Goal: Task Accomplishment & Management: Manage account settings

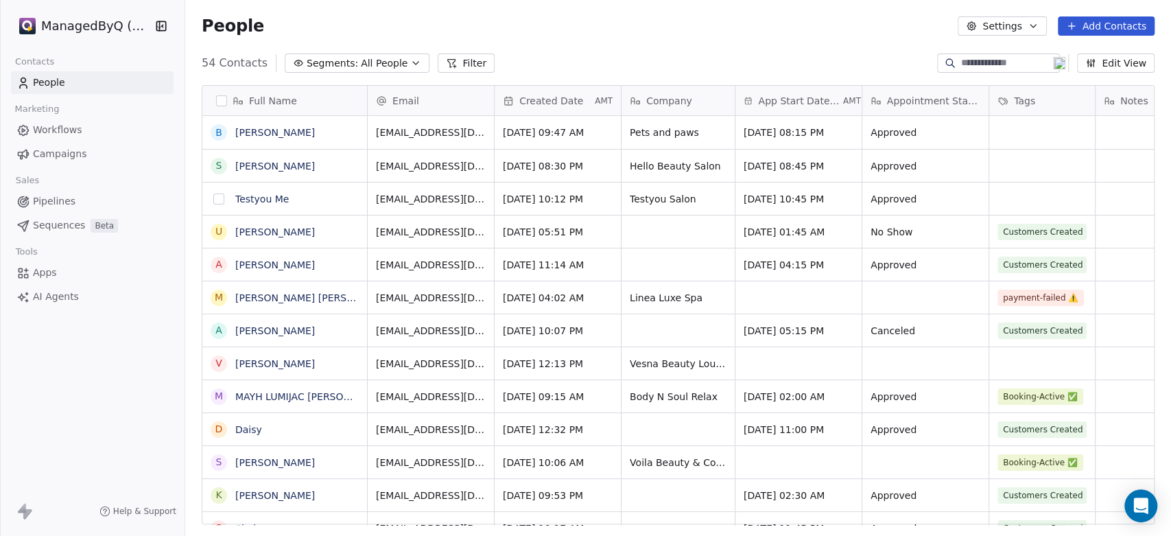
click at [219, 200] on button "grid" at bounding box center [218, 198] width 11 height 11
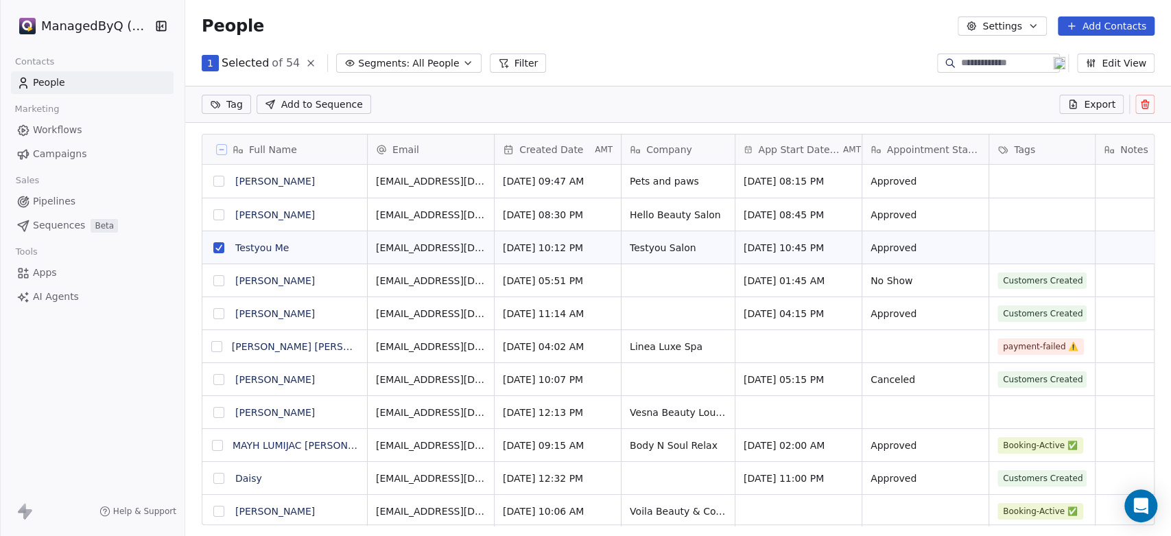
click at [218, 248] on button "grid" at bounding box center [218, 247] width 11 height 11
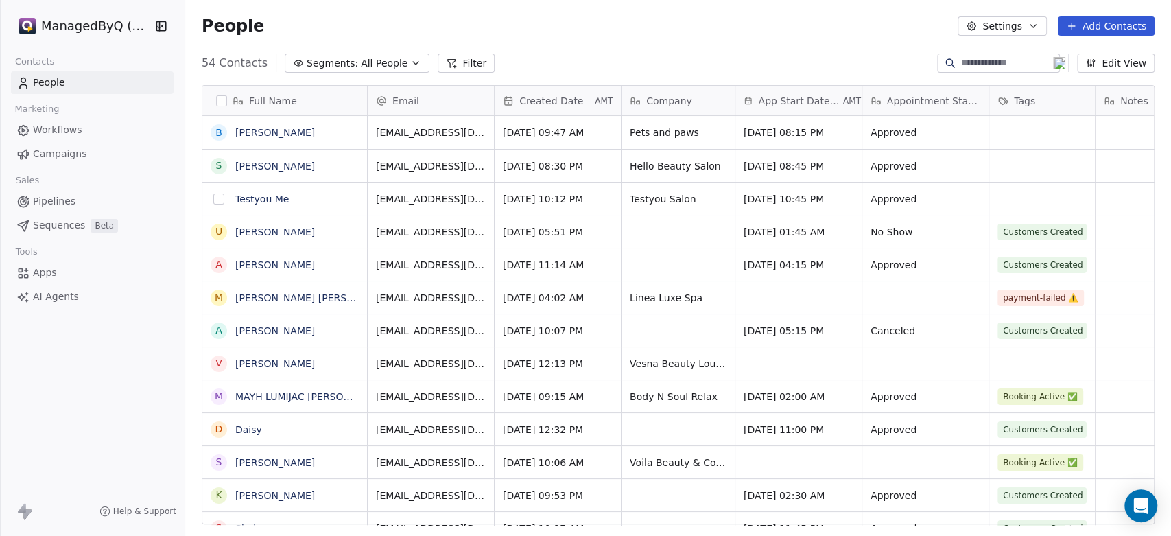
scroll to position [459, 974]
click at [115, 438] on div "ManagedByQ (FZE) Contacts People Marketing Workflows Campaigns Sales Pipelines …" at bounding box center [92, 268] width 184 height 536
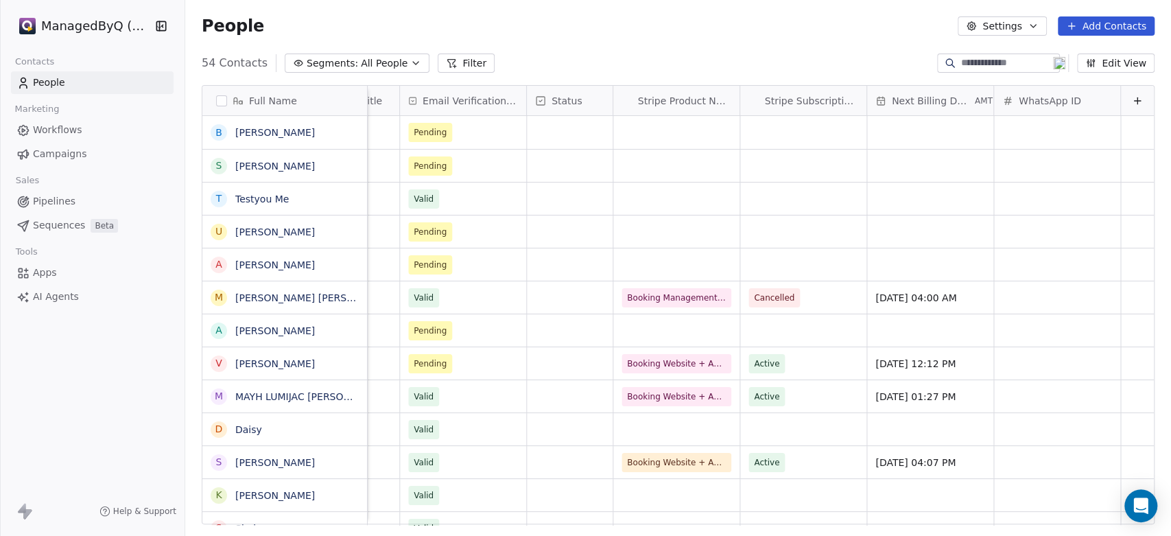
click at [1053, 64] on button "Edit View" at bounding box center [1115, 62] width 77 height 19
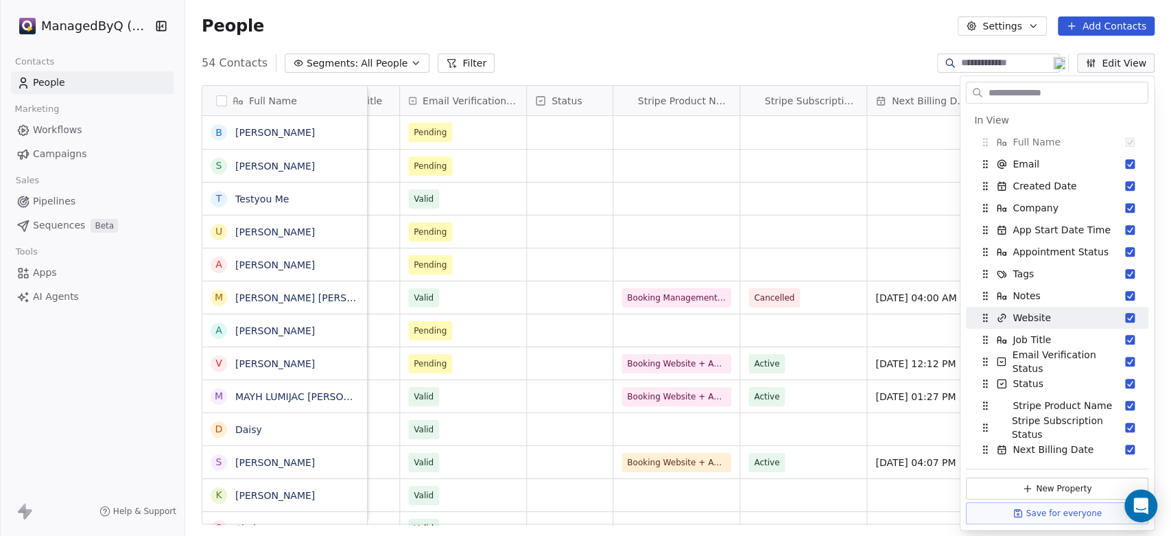
scroll to position [126, 0]
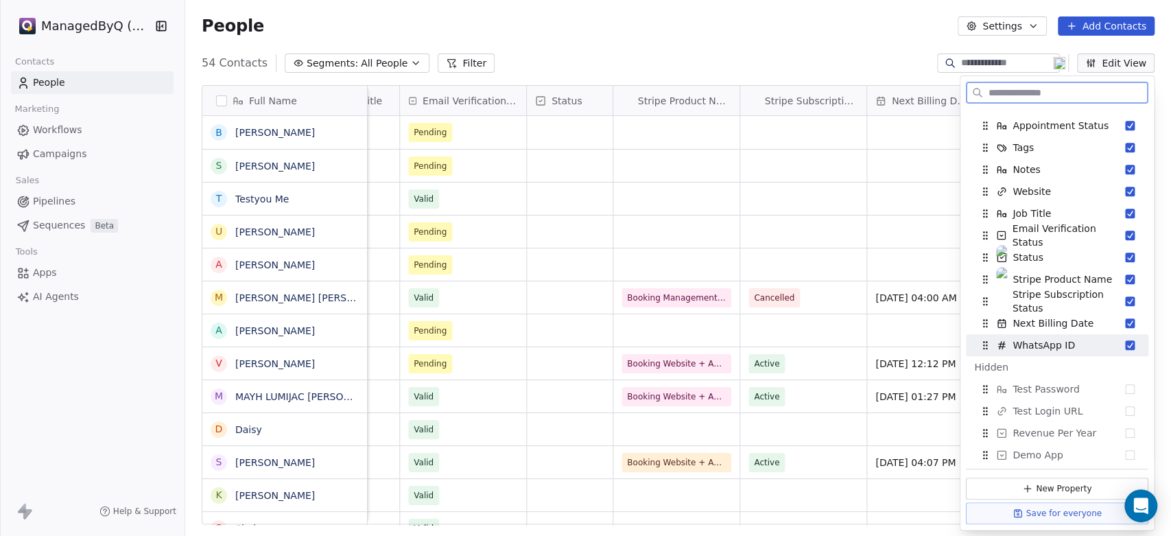
click at [1053, 344] on div "WhatsApp ID" at bounding box center [1056, 345] width 171 height 22
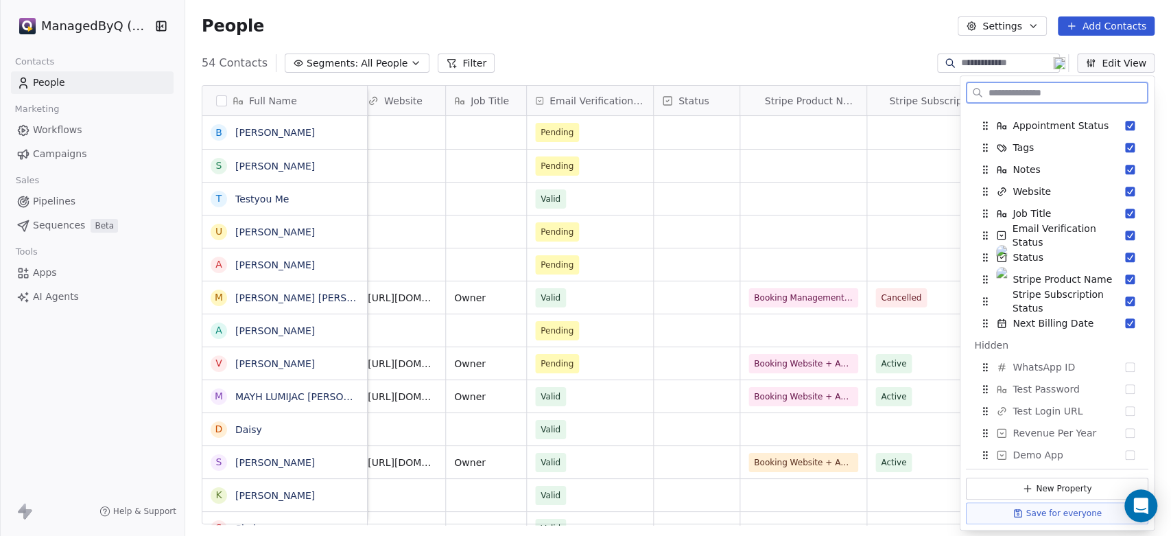
scroll to position [0, 905]
click at [1053, 167] on button "Suggestions" at bounding box center [1130, 170] width 10 height 10
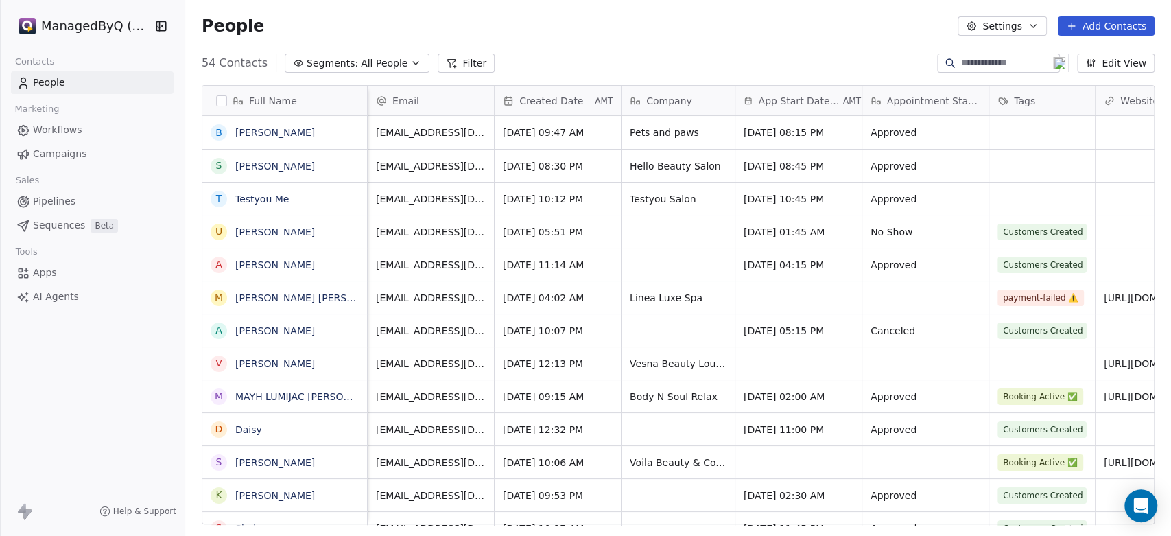
scroll to position [0, 746]
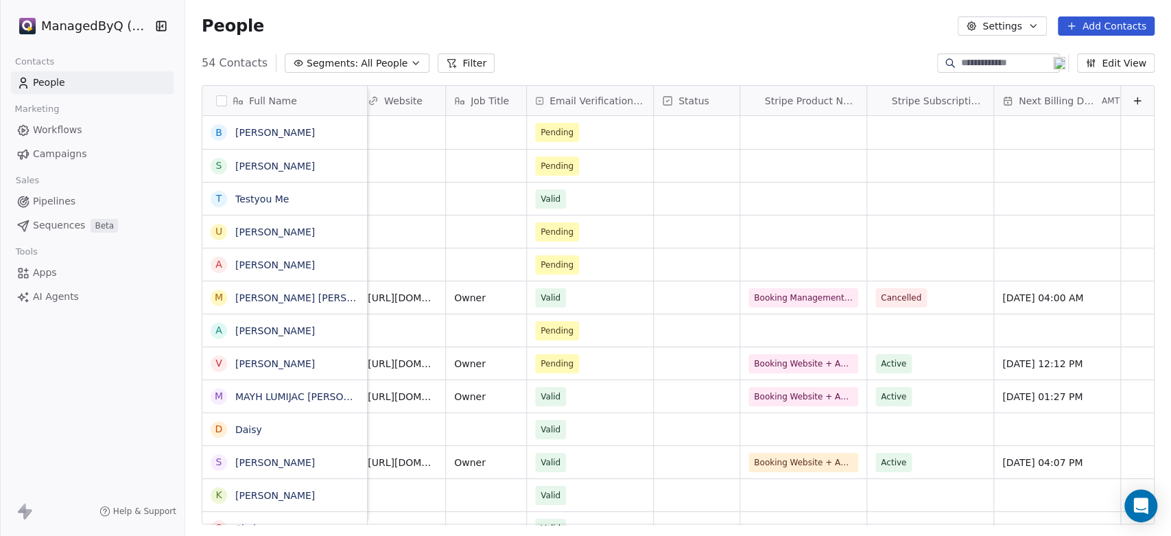
click at [1053, 60] on button "Edit View" at bounding box center [1115, 62] width 77 height 19
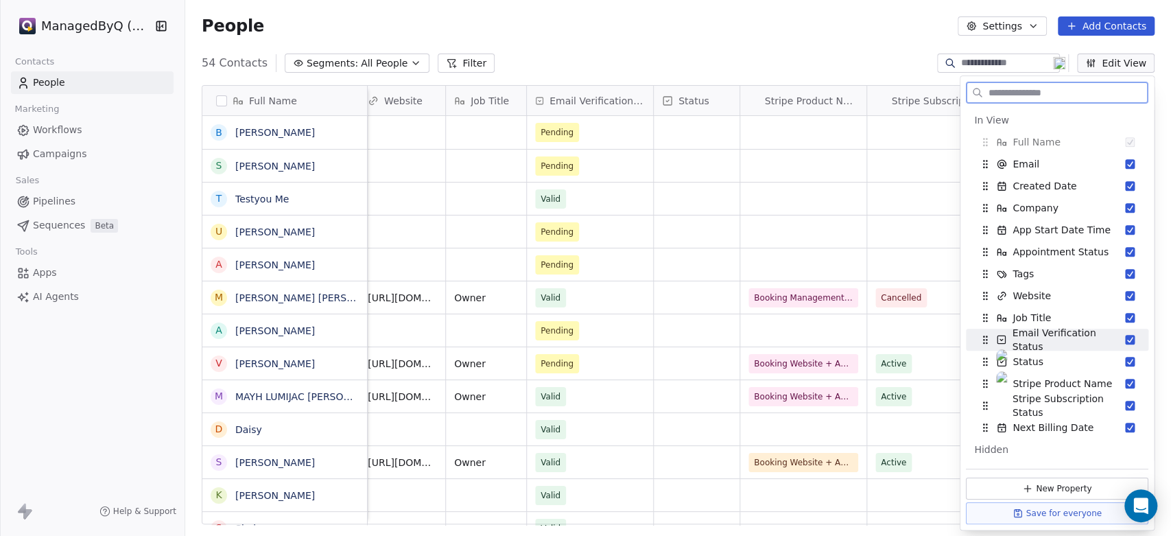
click at [1053, 339] on button "Suggestions" at bounding box center [1130, 340] width 10 height 10
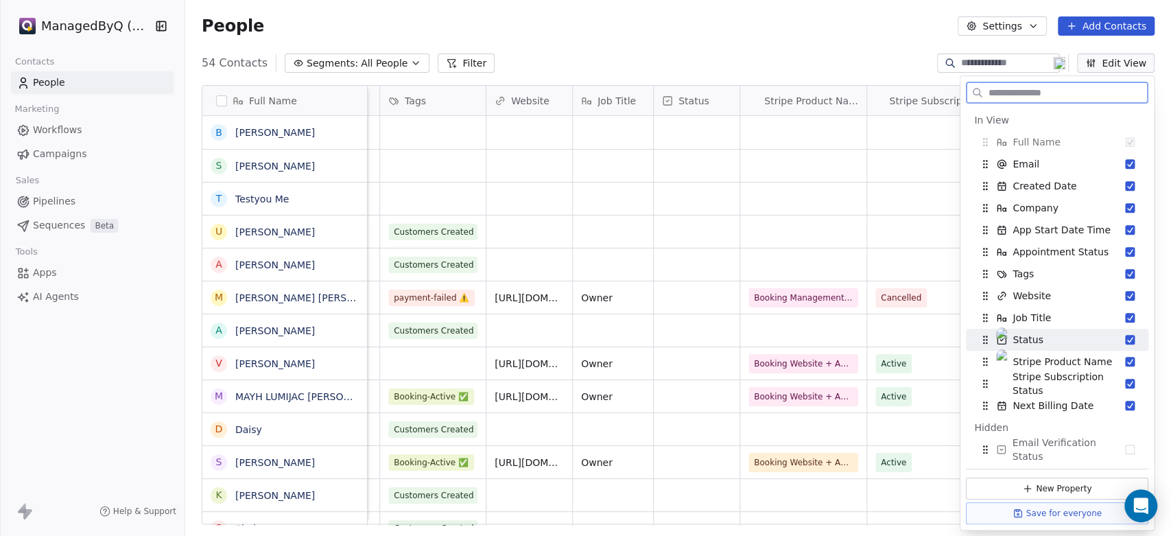
scroll to position [0, 620]
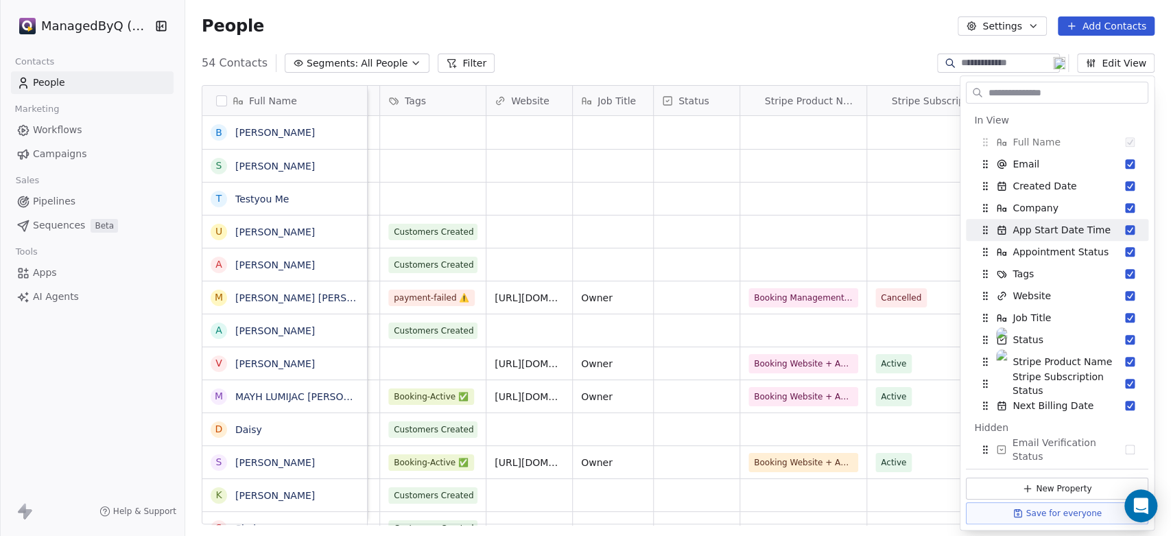
click at [667, 33] on div "People Settings Add Contacts" at bounding box center [678, 25] width 953 height 19
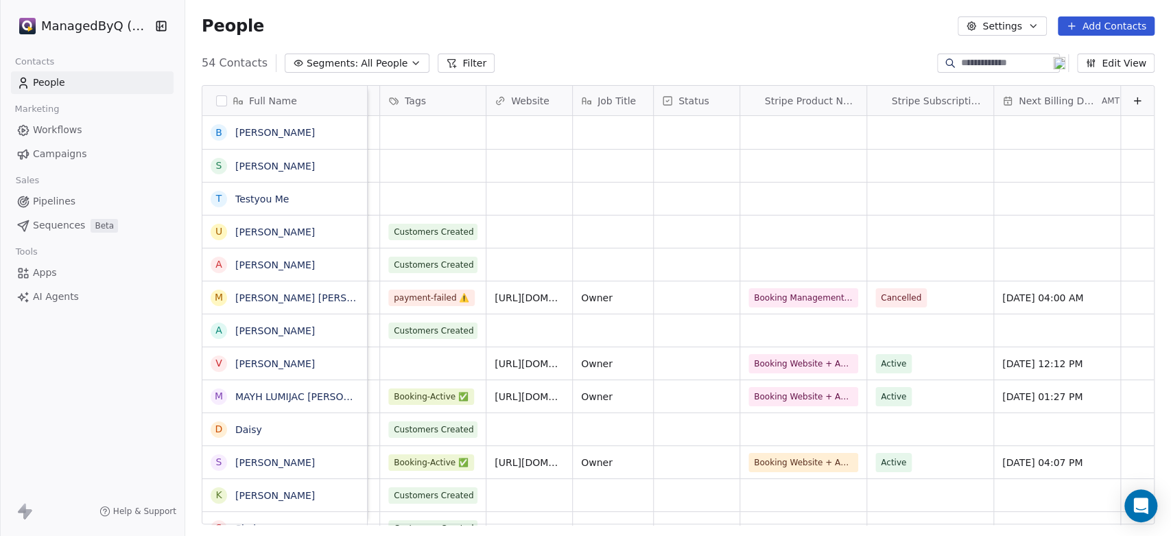
scroll to position [0, 0]
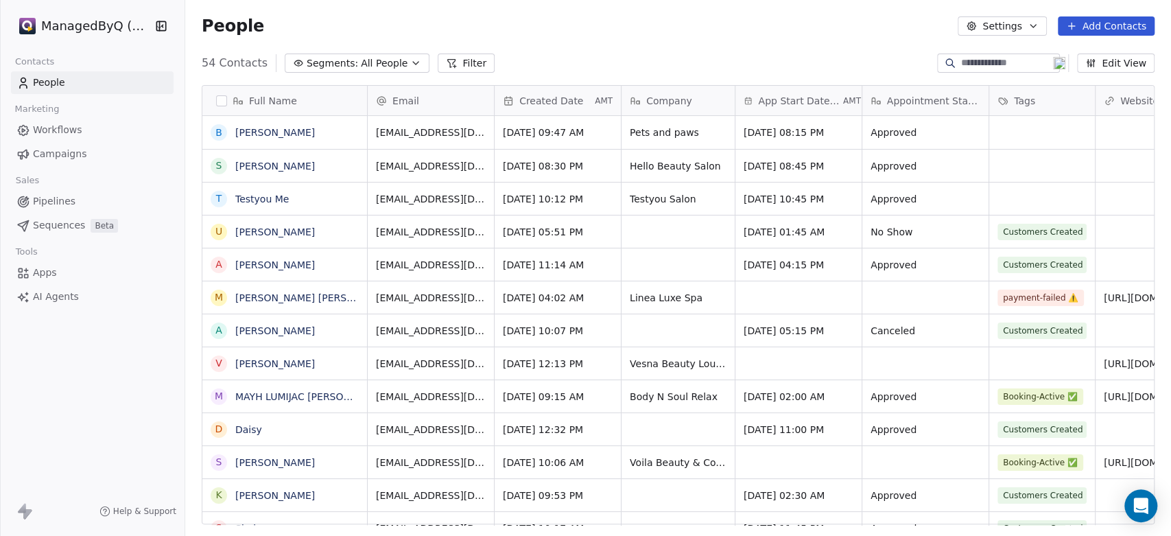
click at [70, 130] on span "Workflows" at bounding box center [57, 130] width 49 height 14
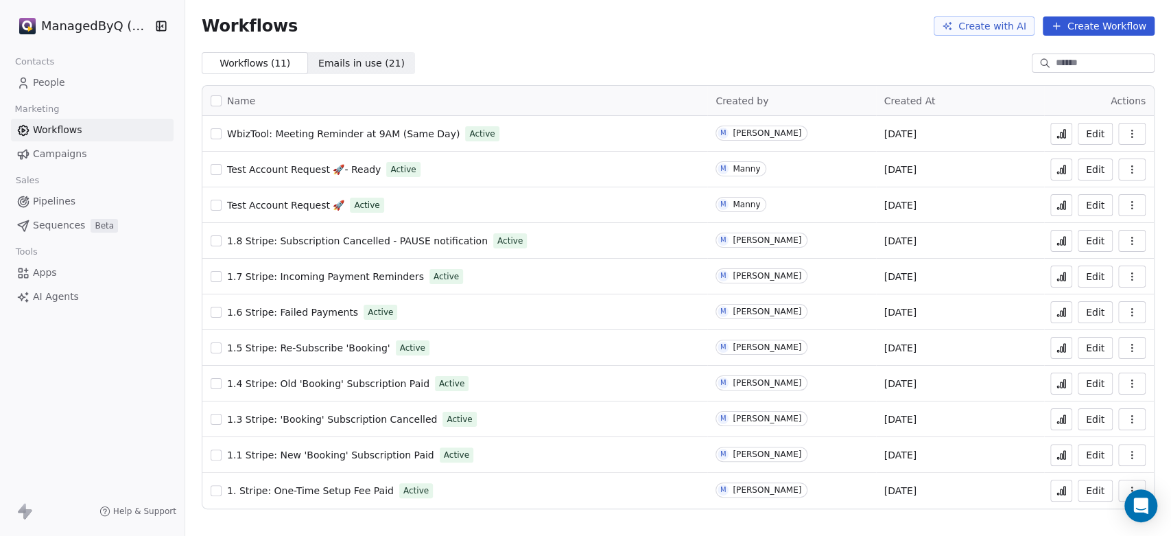
click at [1053, 23] on button "Create Workflow" at bounding box center [1098, 25] width 112 height 19
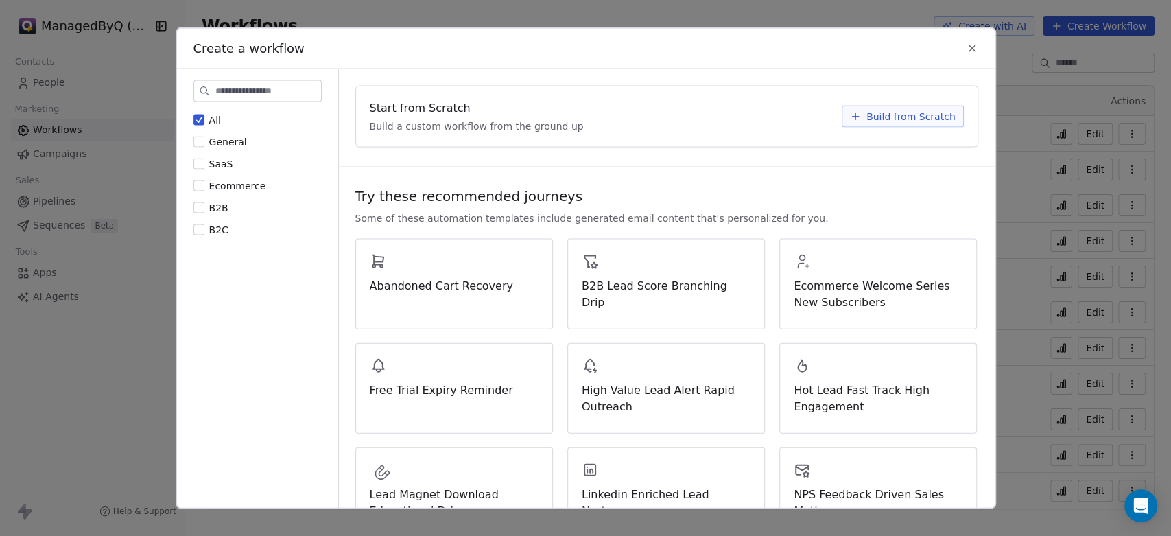
click at [889, 117] on span "Build from Scratch" at bounding box center [910, 116] width 89 height 14
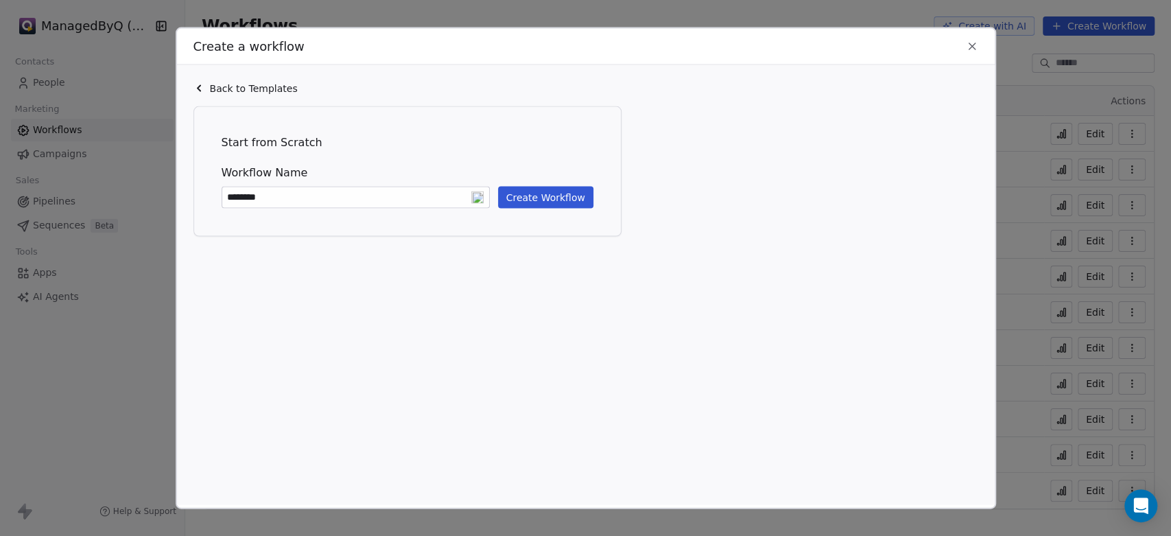
type input "********"
click at [549, 200] on button "Create Workflow" at bounding box center [545, 197] width 95 height 22
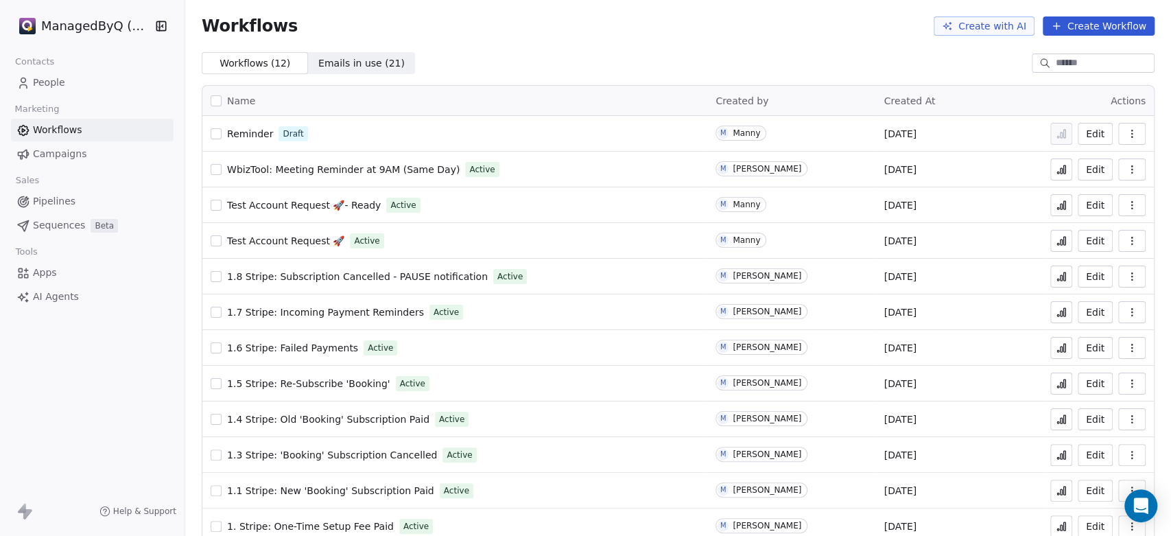
click at [241, 130] on span "Reminder" at bounding box center [250, 133] width 46 height 11
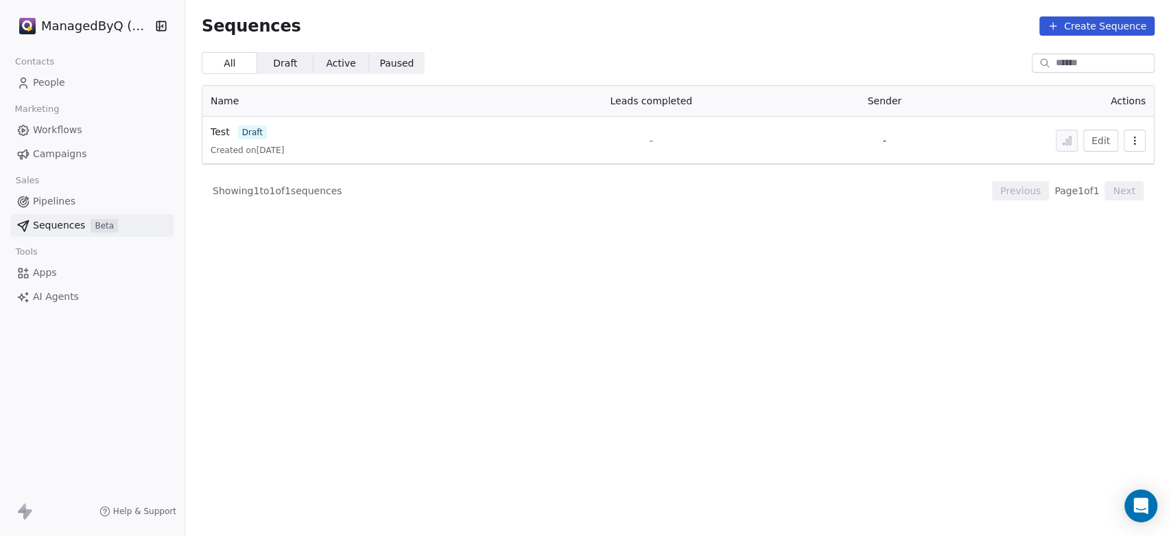
click at [45, 202] on span "Pipelines" at bounding box center [54, 201] width 43 height 14
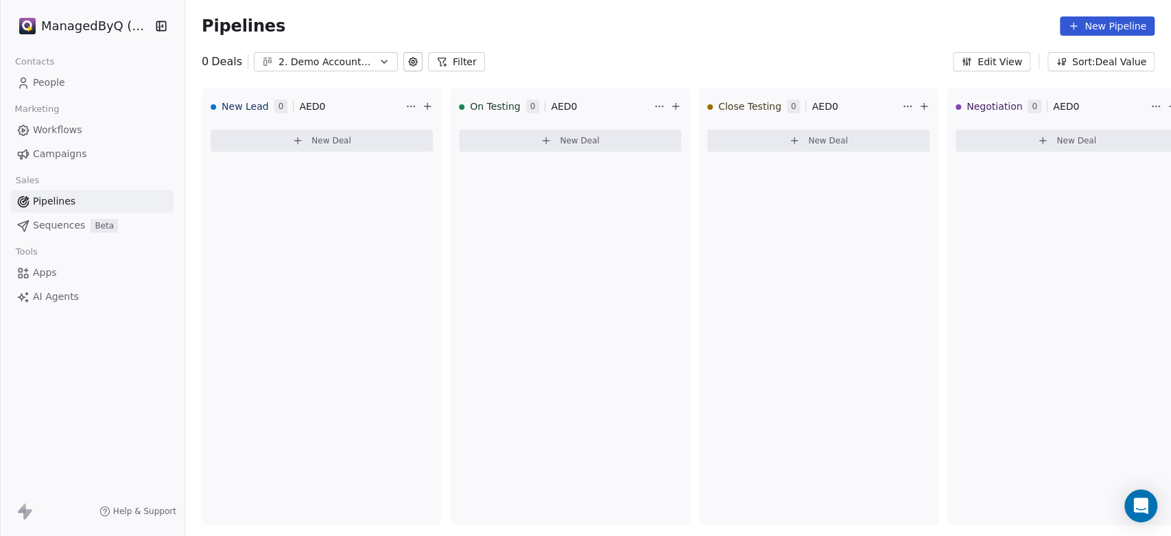
click at [346, 59] on div "2. Demo Account Testing" at bounding box center [325, 62] width 95 height 14
click at [312, 139] on span "1. Customer Acquisition" at bounding box center [321, 141] width 115 height 14
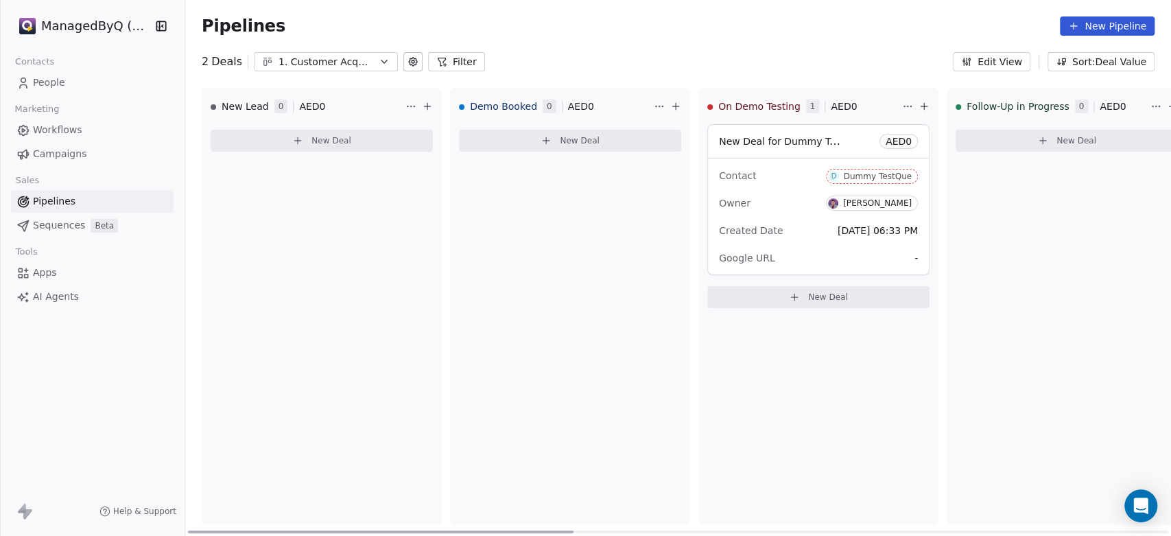
click at [857, 141] on div "New Deal for Dummy TestQue AED 0" at bounding box center [818, 141] width 221 height 33
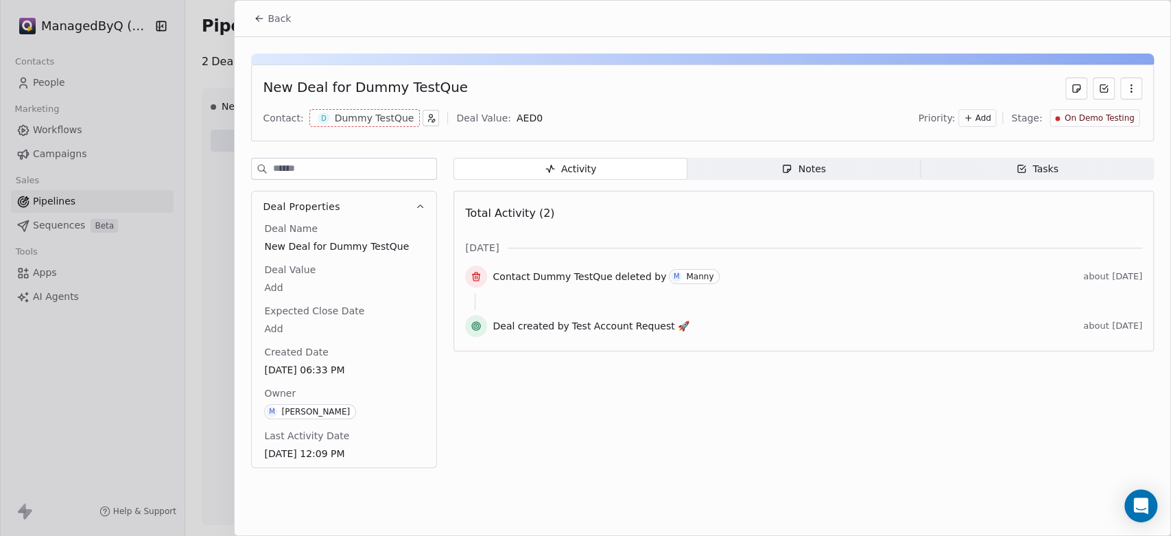
click at [1130, 88] on icon "button" at bounding box center [1130, 88] width 1 height 1
click at [1092, 119] on div "Delete" at bounding box center [1090, 118] width 92 height 22
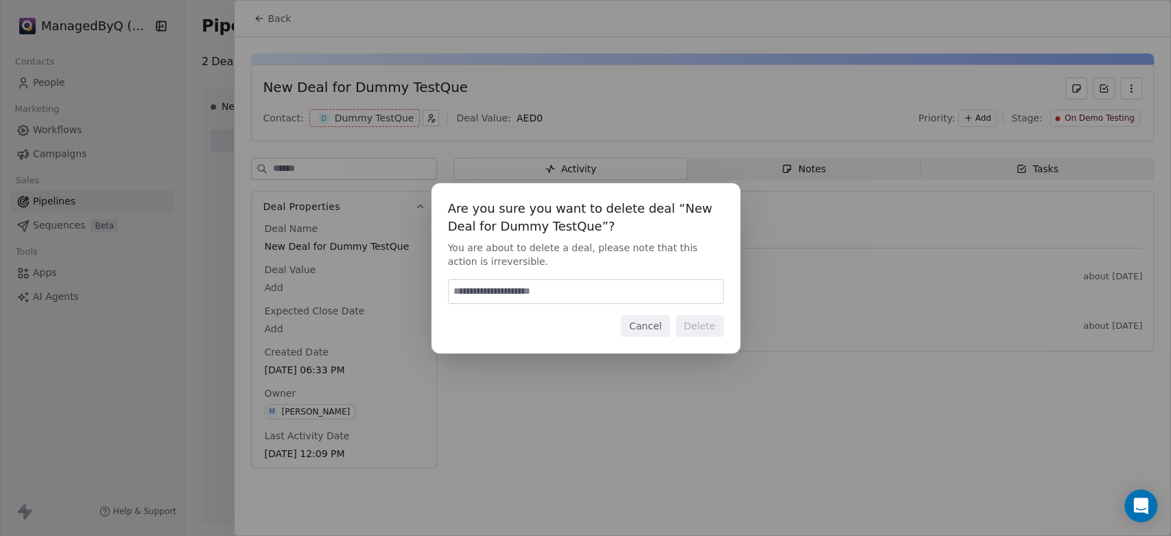
click at [540, 291] on input at bounding box center [586, 291] width 274 height 23
type input "******"
click at [702, 327] on button "Delete" at bounding box center [700, 326] width 48 height 22
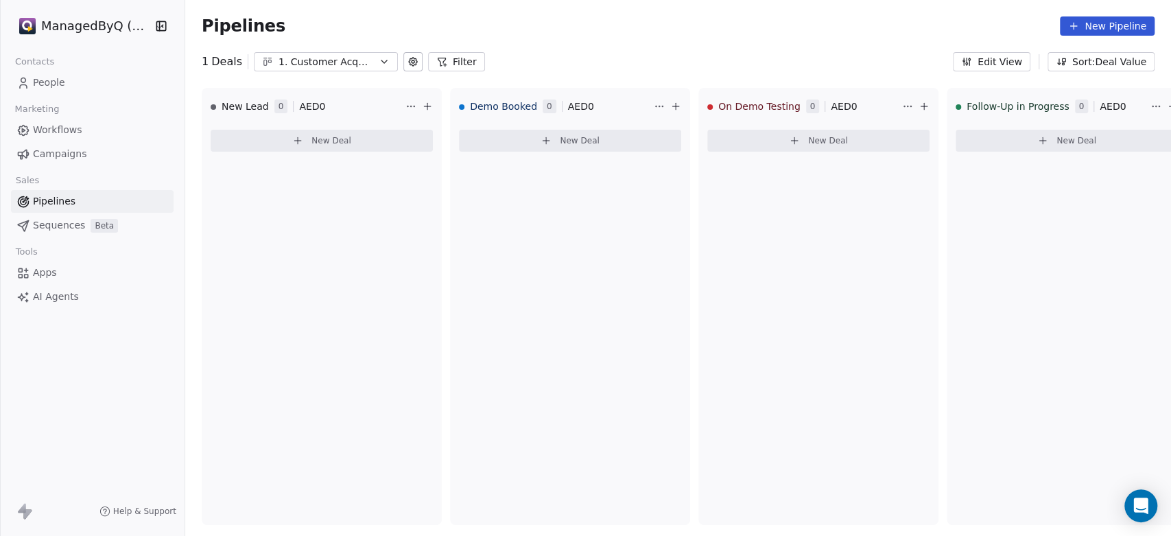
click at [336, 59] on div "1. Customer Acquisition" at bounding box center [325, 62] width 95 height 14
click at [336, 59] on html "ManagedByQ (FZE) Contacts People Marketing Workflows Campaigns Sales Pipelines …" at bounding box center [585, 268] width 1171 height 536
click at [49, 80] on span "People" at bounding box center [49, 82] width 32 height 14
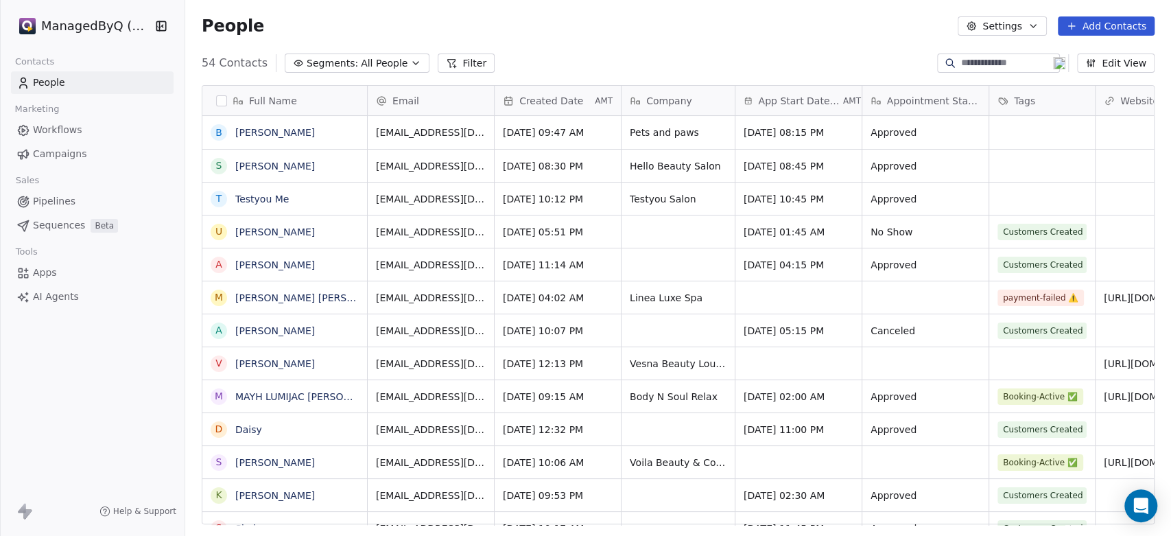
scroll to position [459, 974]
click at [67, 126] on span "Workflows" at bounding box center [57, 130] width 49 height 14
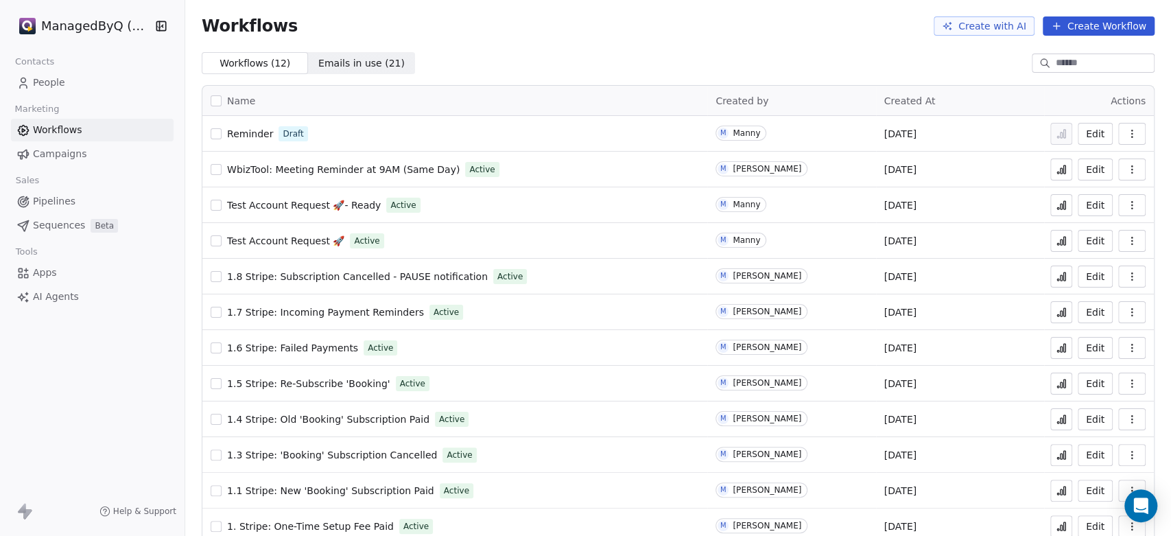
click at [241, 130] on span "Reminder" at bounding box center [250, 133] width 46 height 11
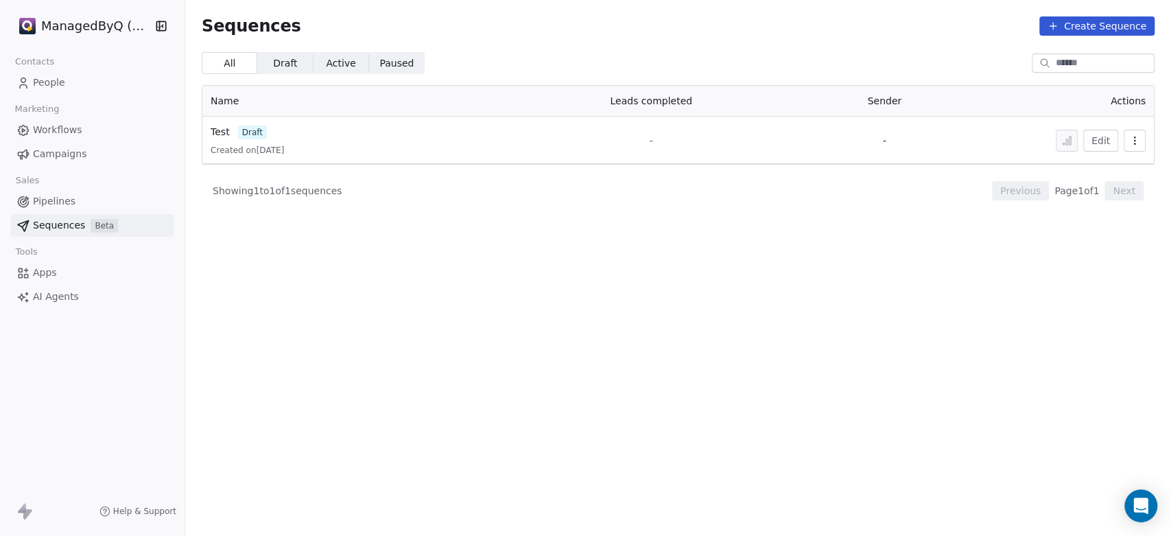
click at [52, 201] on span "Pipelines" at bounding box center [54, 201] width 43 height 14
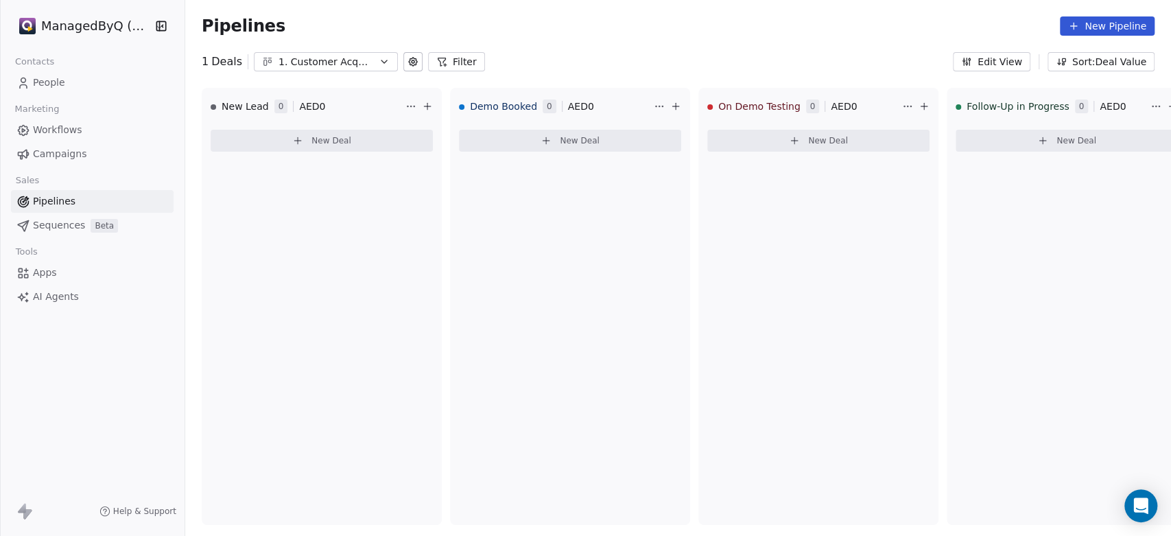
click at [53, 131] on span "Workflows" at bounding box center [57, 130] width 49 height 14
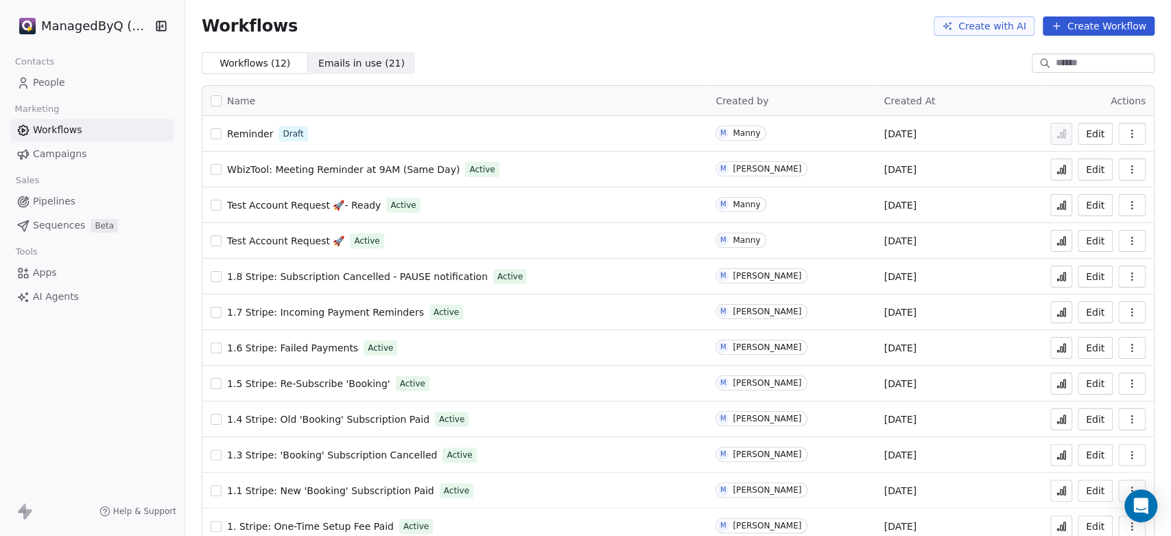
click at [278, 202] on span "Test Account Request 🚀- Ready" at bounding box center [304, 205] width 154 height 11
click at [290, 237] on span "Test Account Request 🚀" at bounding box center [285, 240] width 117 height 11
click at [296, 202] on span "Test Account Request 🚀- Ready" at bounding box center [304, 205] width 154 height 11
click at [299, 240] on span "Test Account Request 🚀" at bounding box center [285, 240] width 117 height 11
click at [333, 59] on span "Emails in use ( 21 )" at bounding box center [361, 63] width 86 height 14
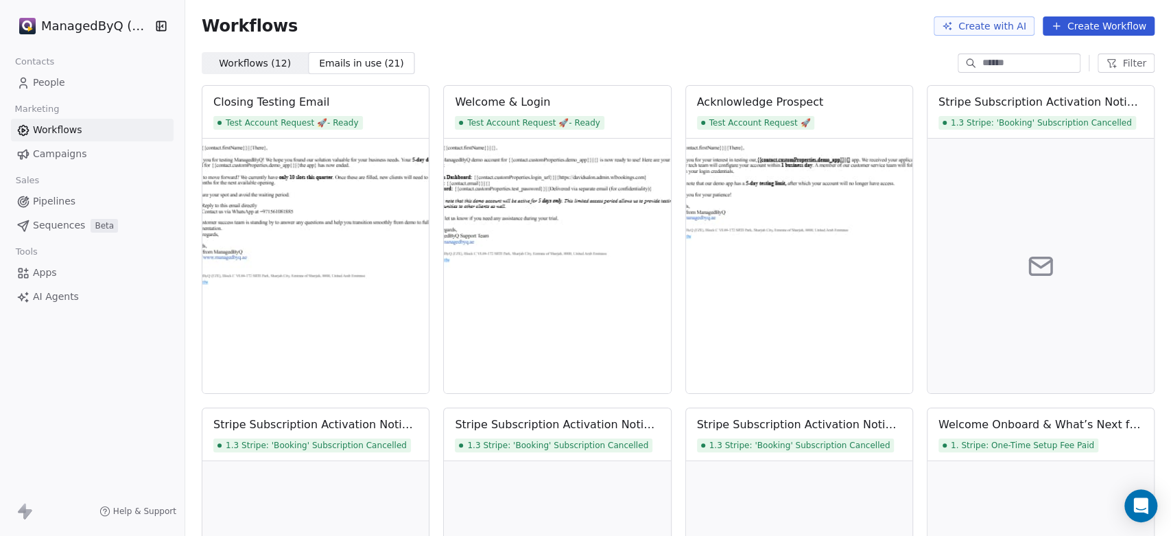
click at [258, 64] on span "Workflows ( 12 )" at bounding box center [255, 63] width 72 height 14
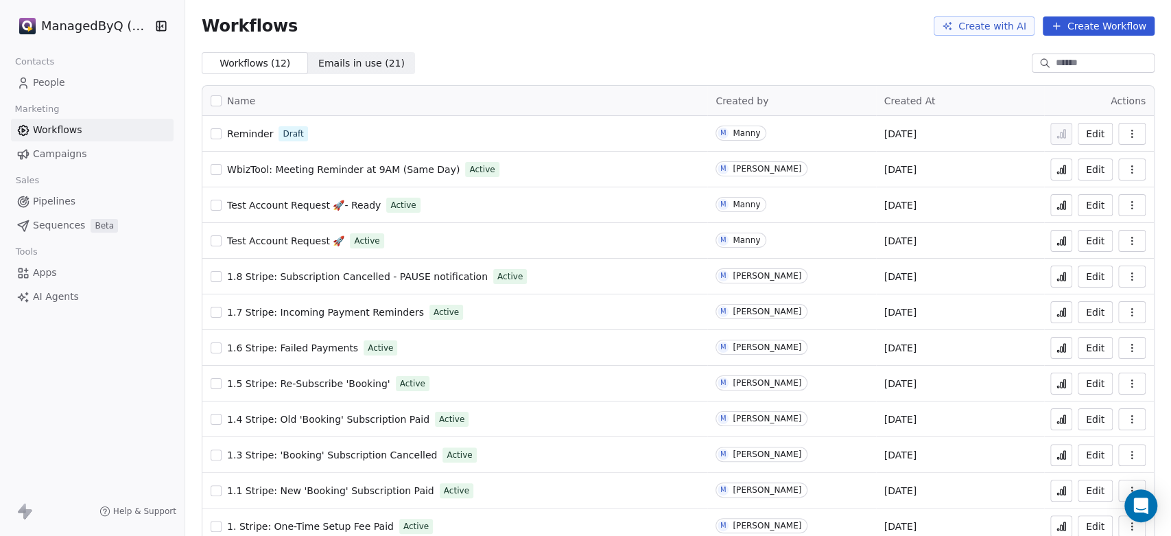
click at [124, 418] on div "ManagedByQ (FZE) Contacts People Marketing Workflows Campaigns Sales Pipelines …" at bounding box center [92, 268] width 184 height 536
click at [93, 23] on html "ManagedByQ (FZE) Contacts People Marketing Workflows Campaigns Sales Pipelines …" at bounding box center [585, 268] width 1171 height 536
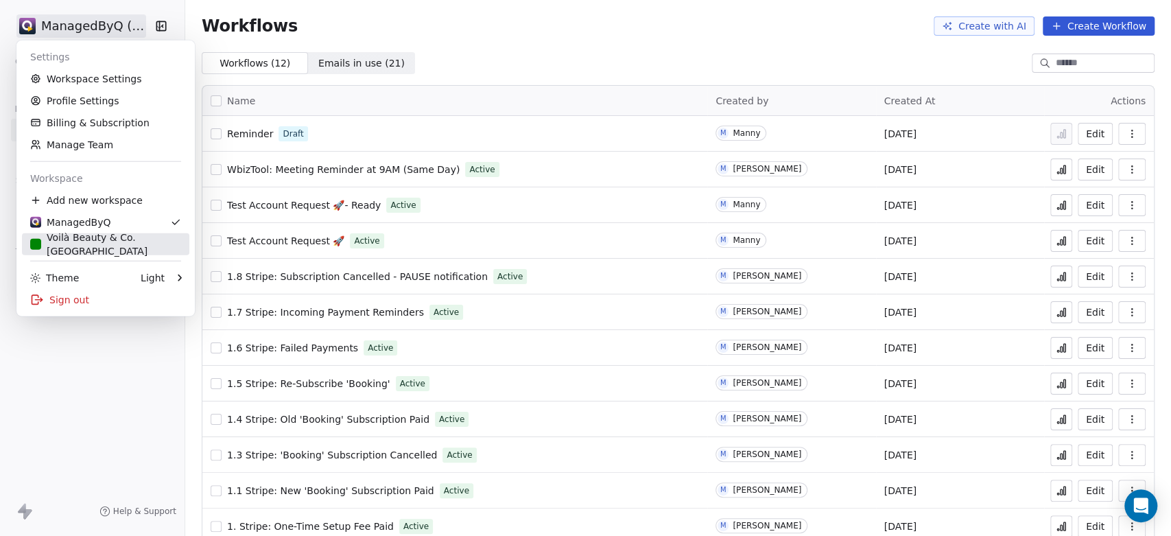
click at [88, 239] on div "Voilà Beauty & Co. [GEOGRAPHIC_DATA]" at bounding box center [105, 243] width 151 height 27
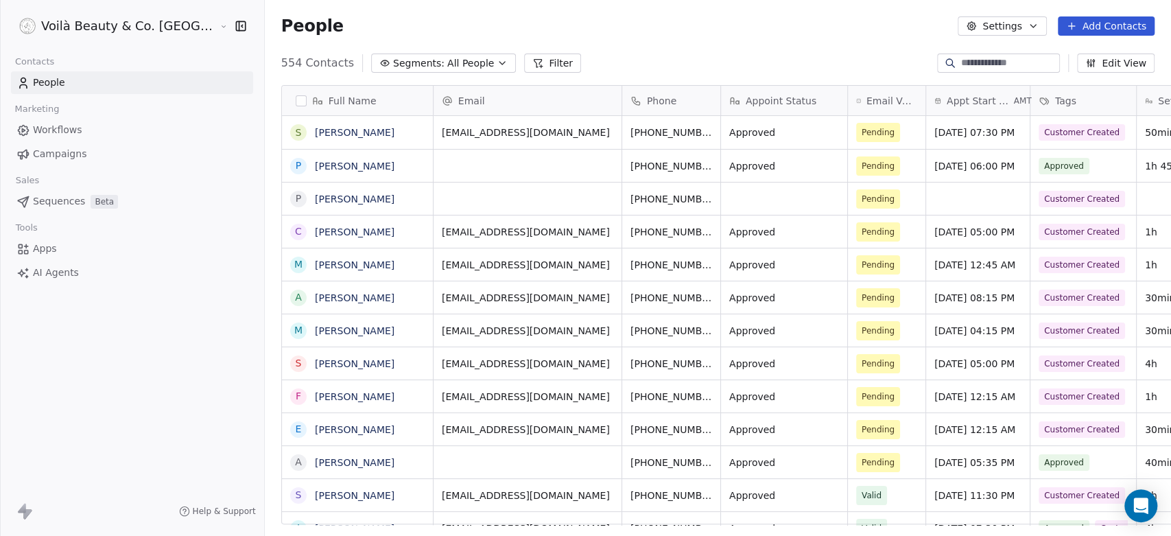
scroll to position [12, 12]
click at [59, 152] on span "Campaigns" at bounding box center [59, 154] width 53 height 14
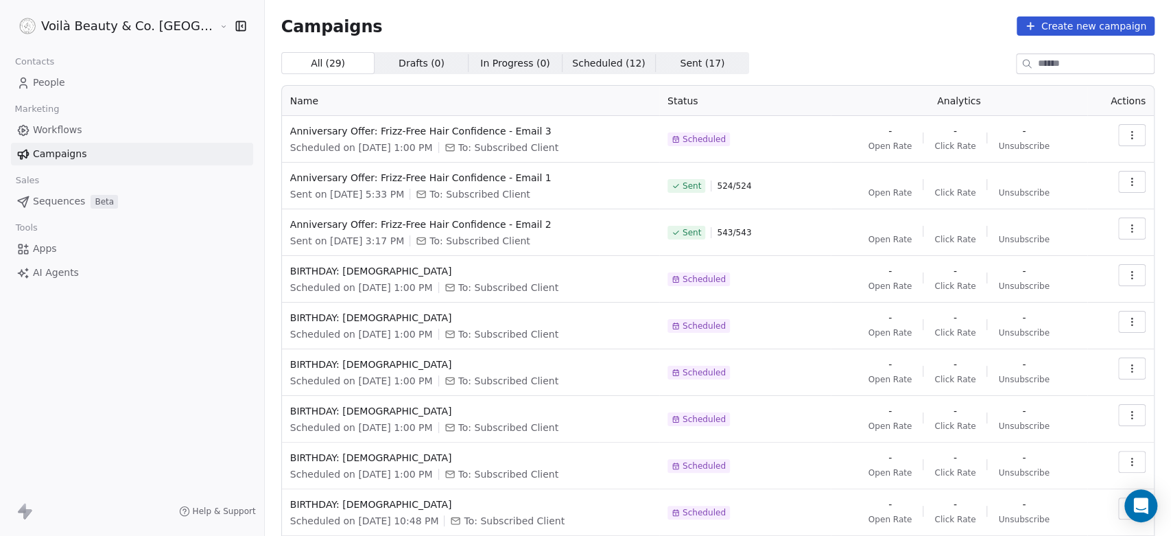
click at [680, 61] on span "Sent ( 17 )" at bounding box center [702, 63] width 45 height 14
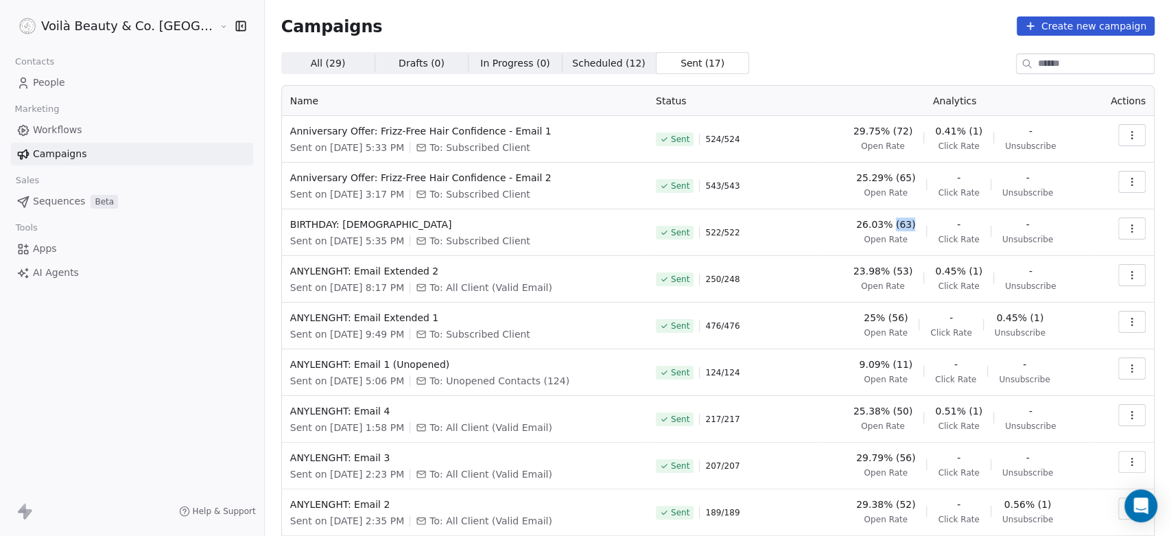
drag, startPoint x: 881, startPoint y: 225, endPoint x: 898, endPoint y: 220, distance: 17.8
click at [898, 220] on span "26.03% (63)" at bounding box center [886, 224] width 60 height 14
click at [895, 221] on span "26.03% (63)" at bounding box center [886, 224] width 60 height 14
click at [572, 67] on span "Scheduled ( 12 )" at bounding box center [608, 63] width 73 height 14
